Goal: Find specific page/section: Locate a particular part of the current website

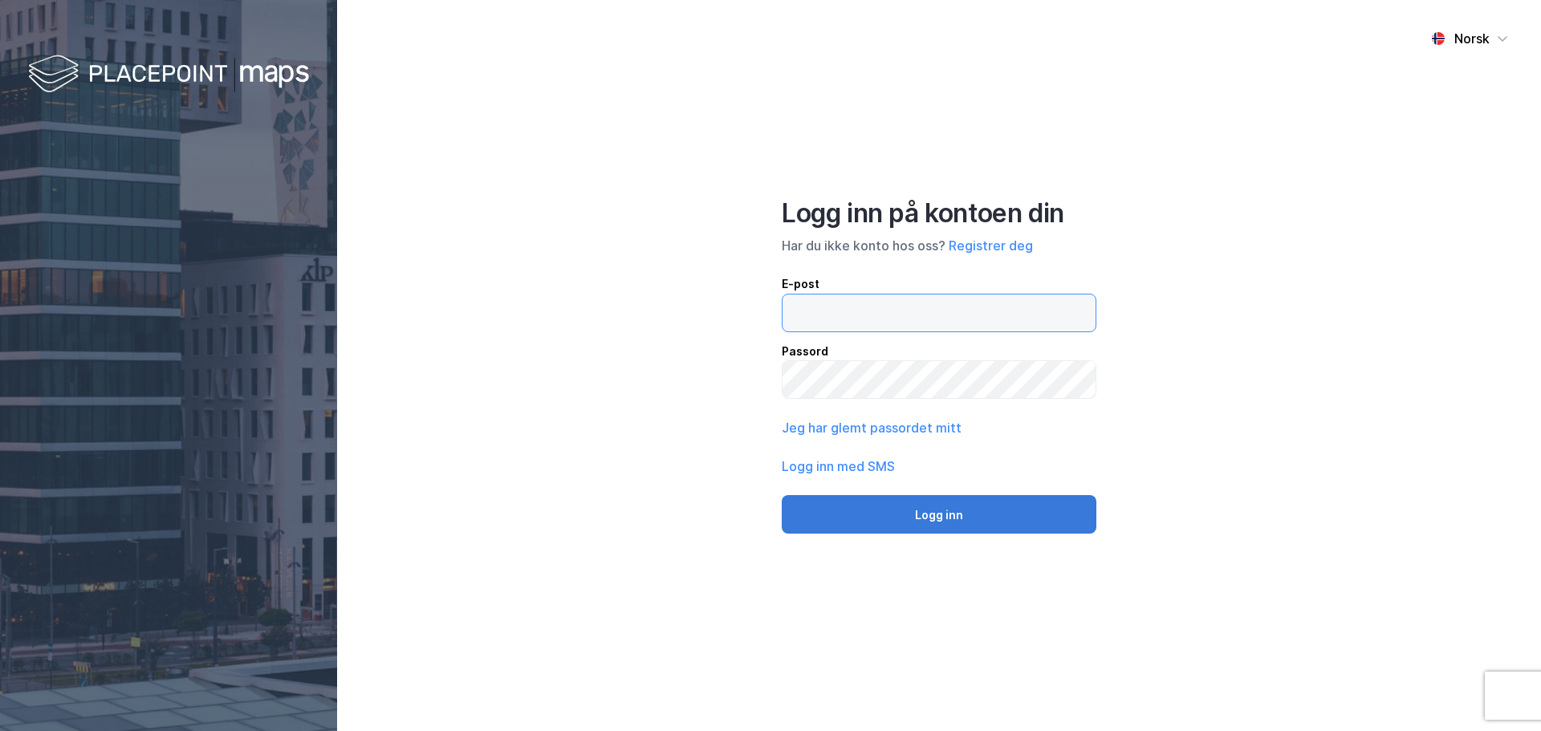
type input "[EMAIL_ADDRESS][DOMAIN_NAME]"
click at [913, 515] on button "Logg inn" at bounding box center [939, 514] width 315 height 39
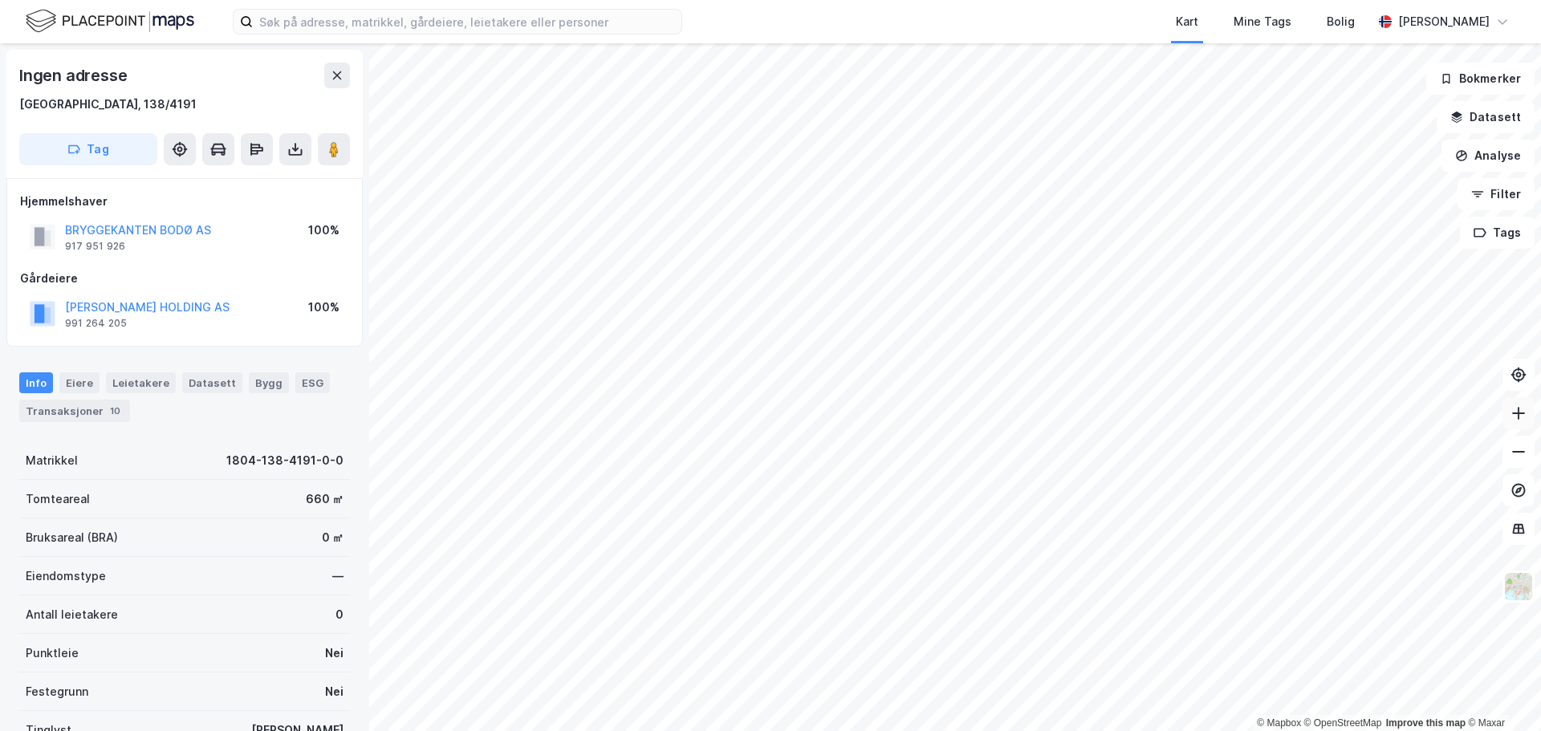
click at [1518, 413] on icon at bounding box center [1518, 413] width 2 height 13
click at [1519, 413] on icon at bounding box center [1518, 413] width 13 height 2
click at [1148, 16] on div "Kart Mine Tags Bolig [PERSON_NAME] © Mapbox © OpenStreetMap Improve this map © …" at bounding box center [770, 365] width 1541 height 731
